Goal: Task Accomplishment & Management: Manage account settings

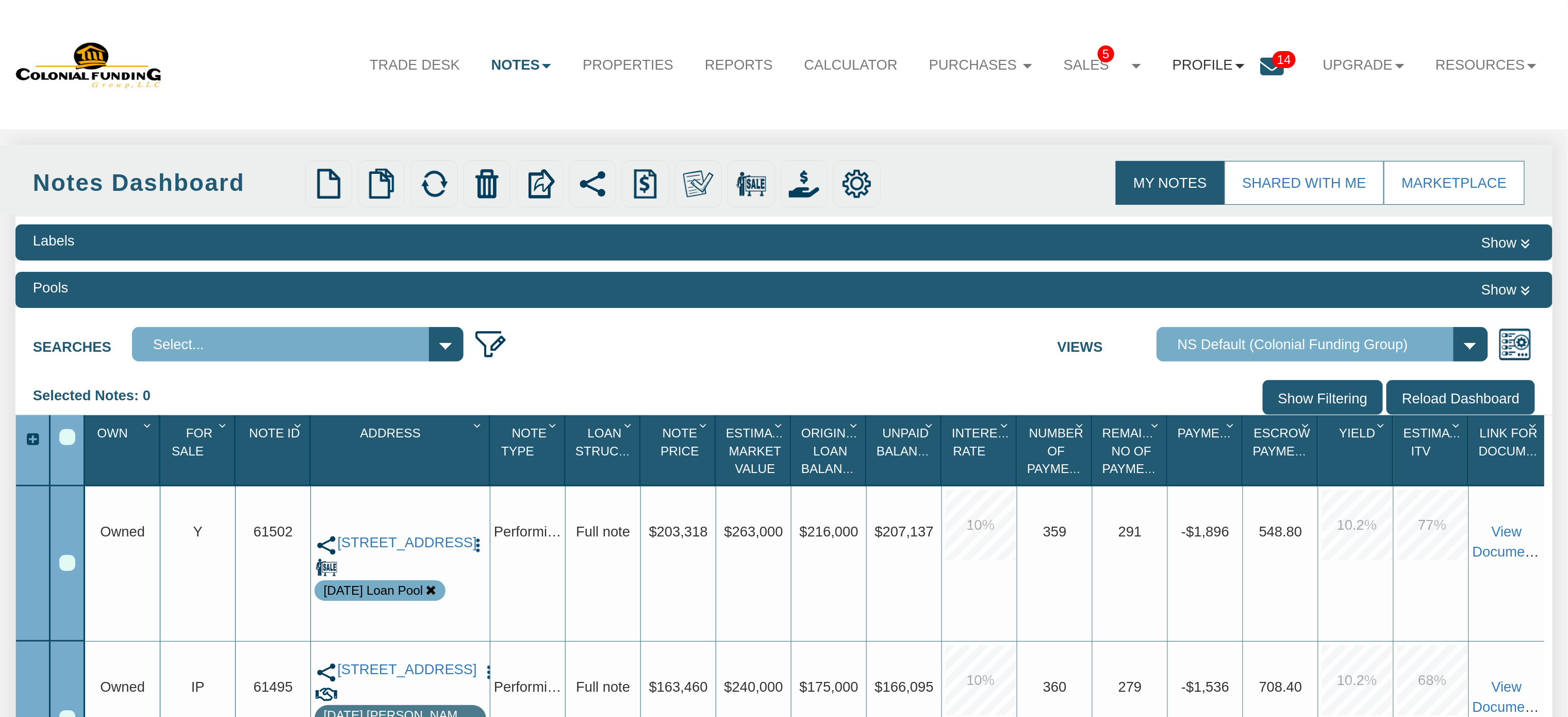
click at [1216, 65] on link "Profile" at bounding box center [1208, 65] width 103 height 42
click at [1145, 112] on link "Settings" at bounding box center [1214, 114] width 182 height 27
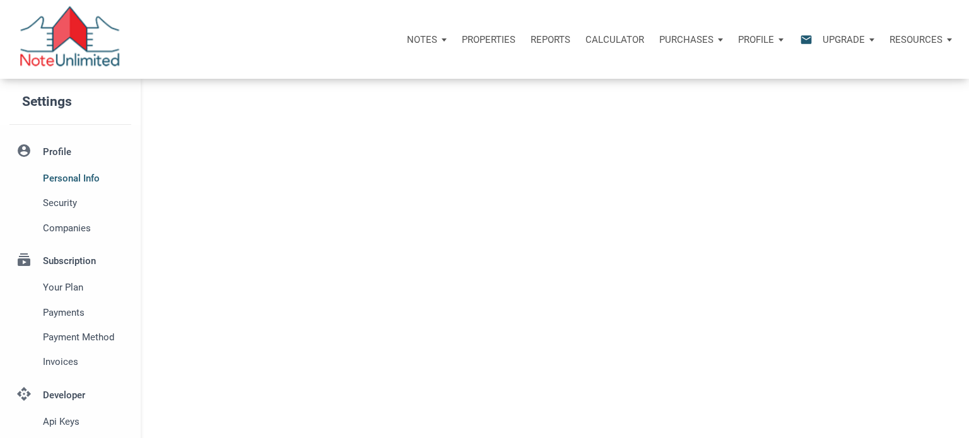
select select
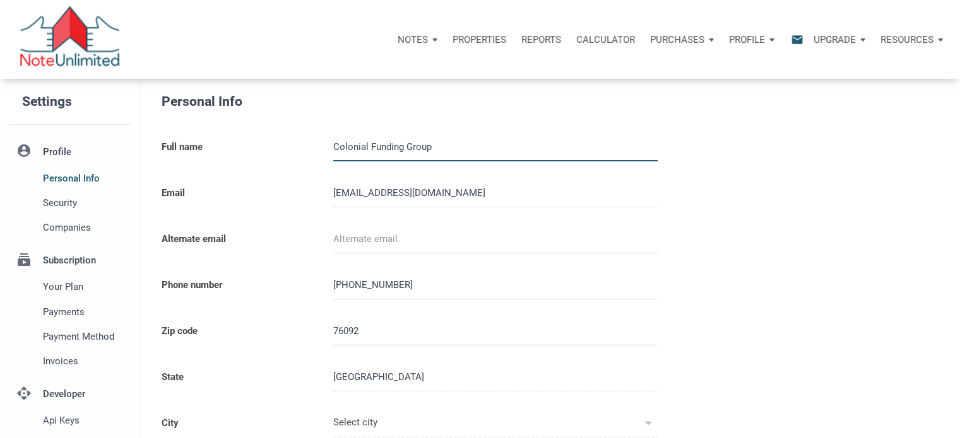
type input "SOUTHLAKE"
select select
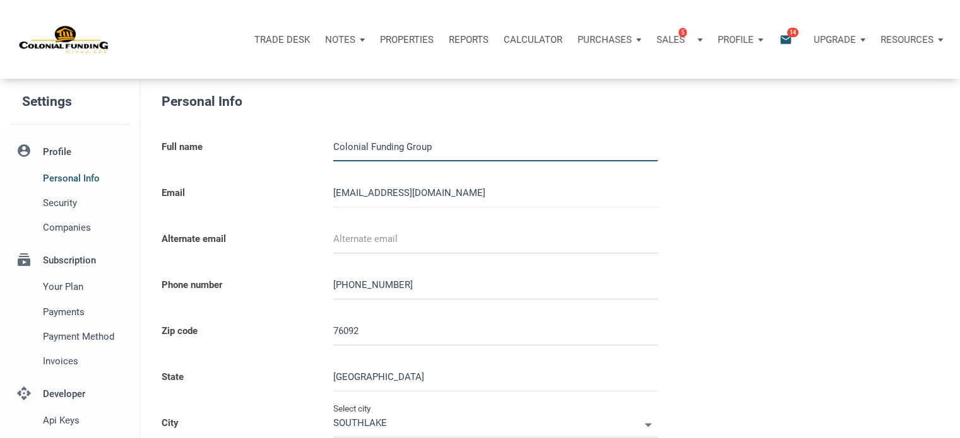
type input "0000000"
select select
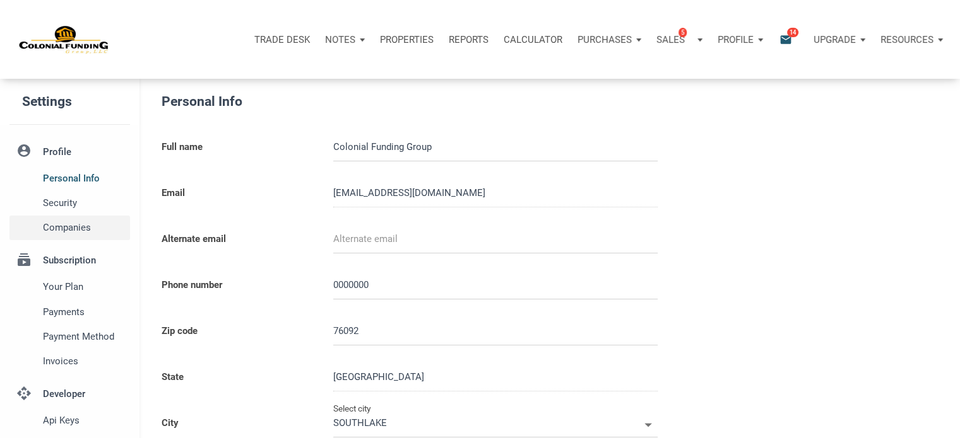
click at [68, 226] on span "Companies" at bounding box center [84, 227] width 82 height 15
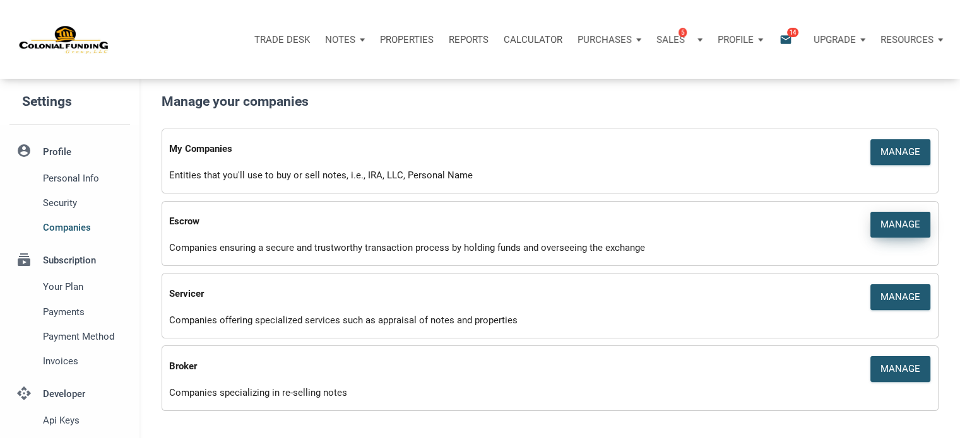
click at [906, 229] on div "Manage" at bounding box center [900, 225] width 40 height 15
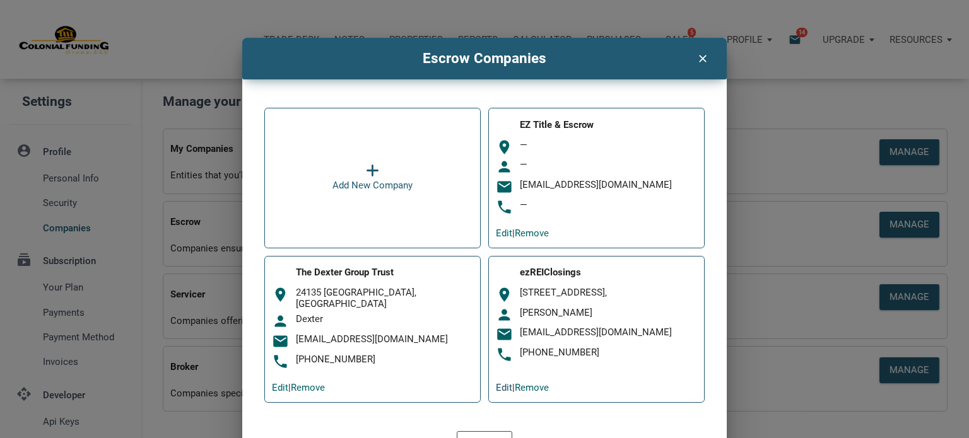
click at [500, 385] on link "Edit" at bounding box center [504, 387] width 16 height 11
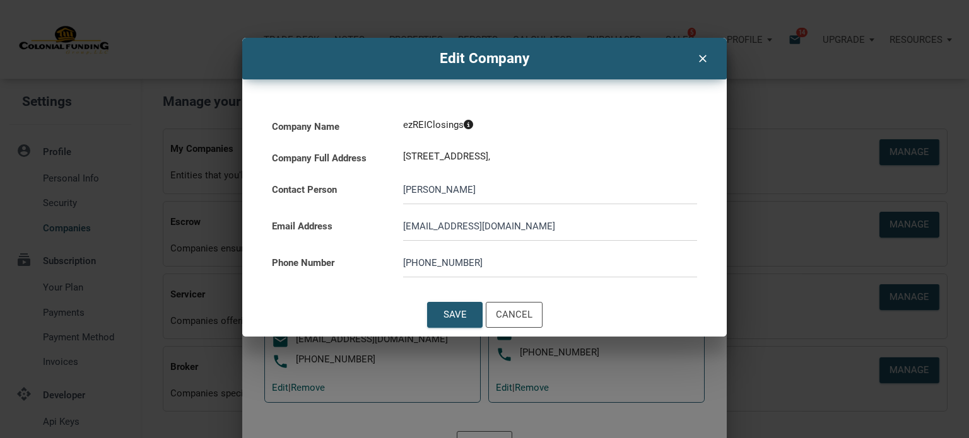
click at [437, 191] on input "[PERSON_NAME]" at bounding box center [550, 190] width 294 height 28
type input "B"
type input "[PERSON_NAME]"
drag, startPoint x: 565, startPoint y: 229, endPoint x: 355, endPoint y: 216, distance: 210.5
click at [355, 216] on div "Email Address [EMAIL_ADDRESS][DOMAIN_NAME]" at bounding box center [485, 222] width 438 height 37
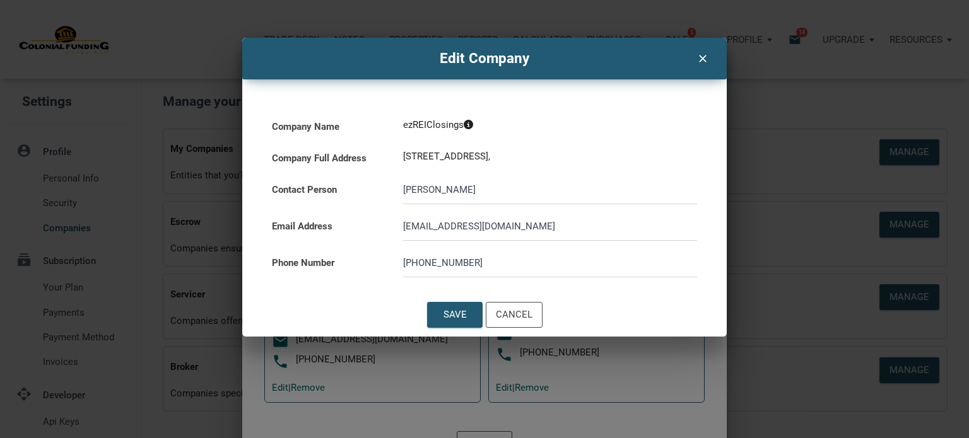
paste input "noreply@airtable"
type input "[EMAIL_ADDRESS][DOMAIN_NAME]"
click at [471, 196] on input "[PERSON_NAME]" at bounding box center [550, 190] width 294 height 28
type input "[PERSON_NAME]"
drag, startPoint x: 473, startPoint y: 259, endPoint x: 391, endPoint y: 255, distance: 81.5
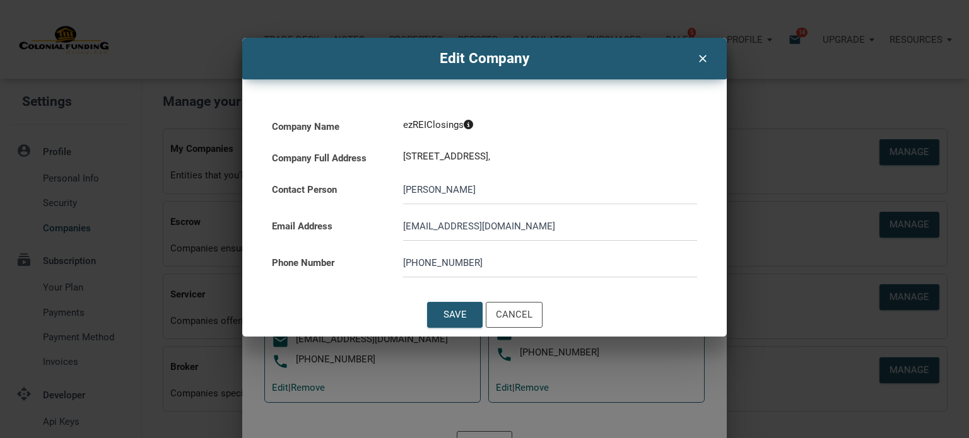
click at [391, 255] on div "Phone Number [PHONE_NUMBER]" at bounding box center [485, 259] width 438 height 37
paste input "[PHONE_NUMBER]"
type input "[PHONE_NUMBER]"
drag, startPoint x: 512, startPoint y: 231, endPoint x: 363, endPoint y: 209, distance: 149.8
click at [363, 209] on div "Email Address [EMAIL_ADDRESS][DOMAIN_NAME]" at bounding box center [485, 222] width 438 height 37
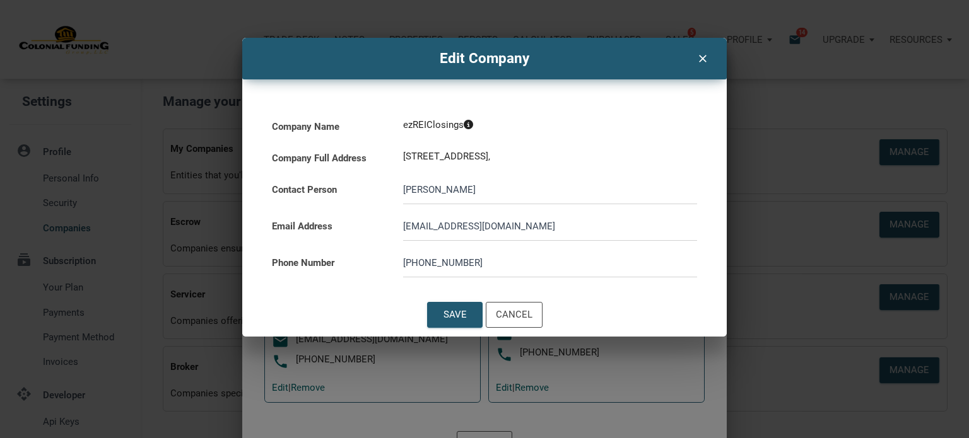
paste input "hannahingram@ezreiclosings"
type input "[EMAIL_ADDRESS][DOMAIN_NAME]"
click at [458, 311] on div "Save" at bounding box center [454, 315] width 23 height 15
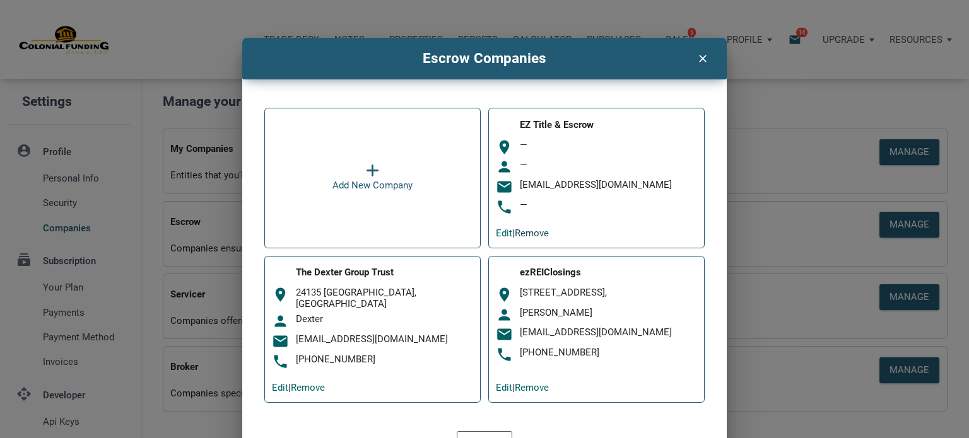
click at [532, 232] on link "Remove" at bounding box center [532, 233] width 34 height 11
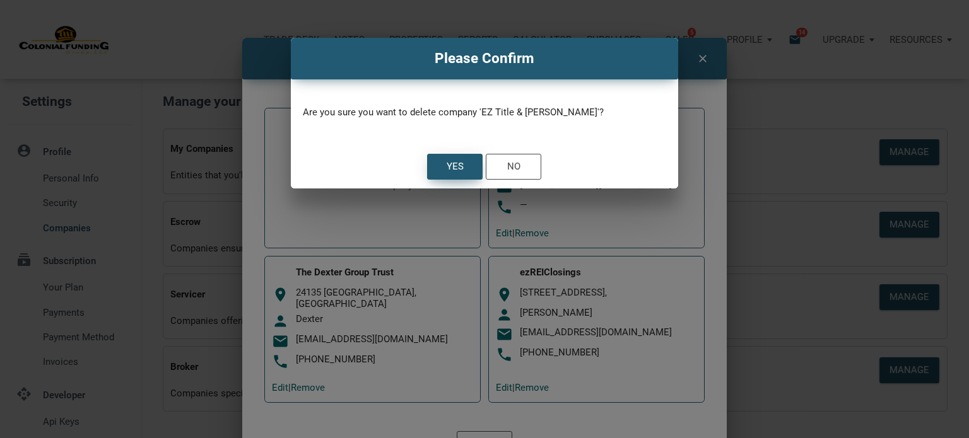
click at [444, 169] on div "Yes" at bounding box center [455, 167] width 54 height 25
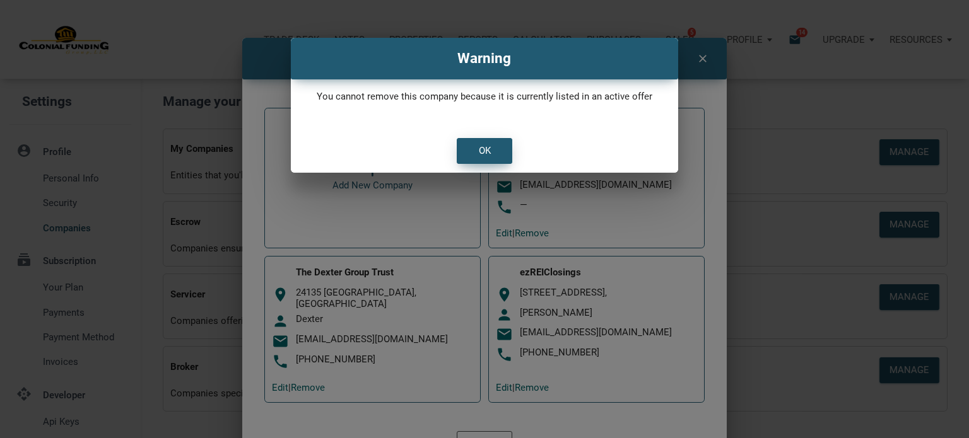
click at [479, 146] on div "OK" at bounding box center [484, 151] width 12 height 15
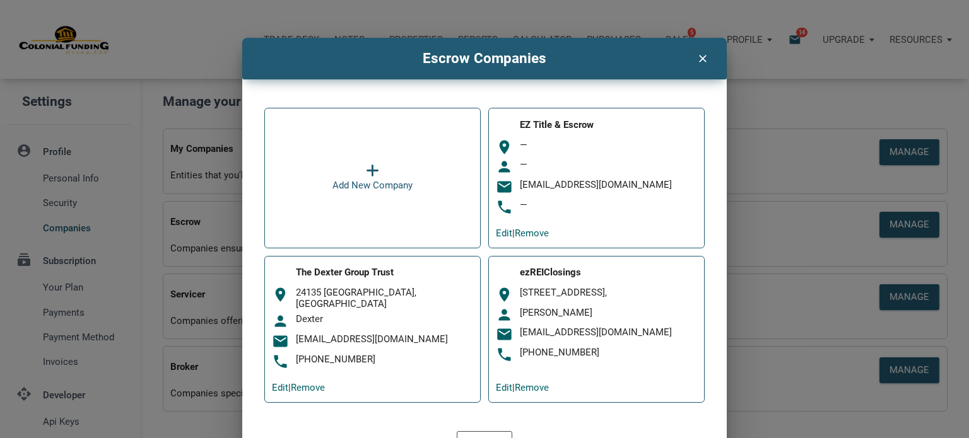
click at [695, 57] on icon "clear" at bounding box center [702, 57] width 15 height 16
